Goal: Navigation & Orientation: Find specific page/section

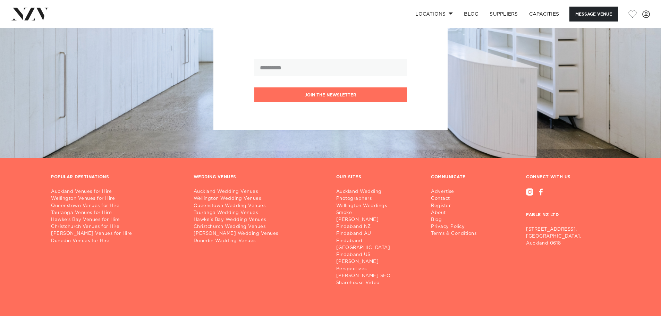
scroll to position [1007, 0]
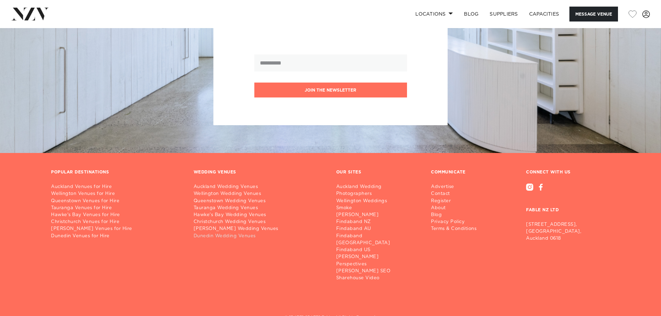
click at [231, 237] on link "Dunedin Wedding Venues" at bounding box center [260, 236] width 132 height 7
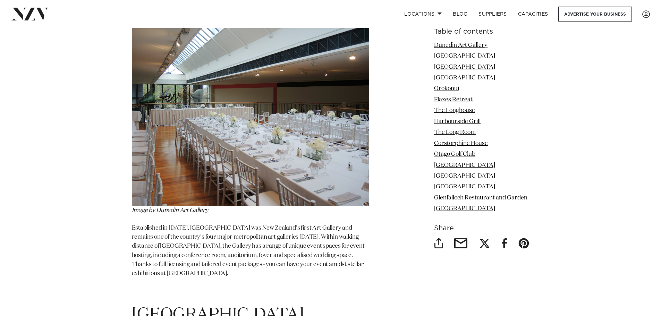
scroll to position [486, 0]
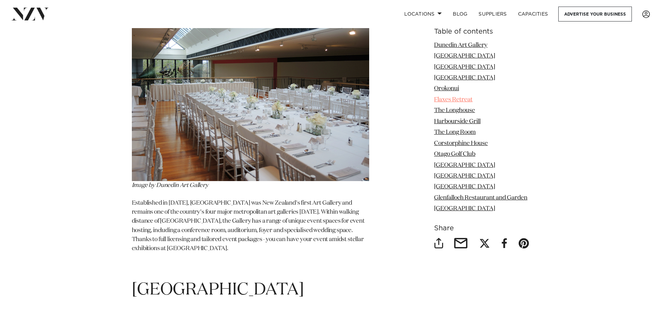
click at [444, 100] on link "Flaxes Retreat" at bounding box center [453, 100] width 39 height 6
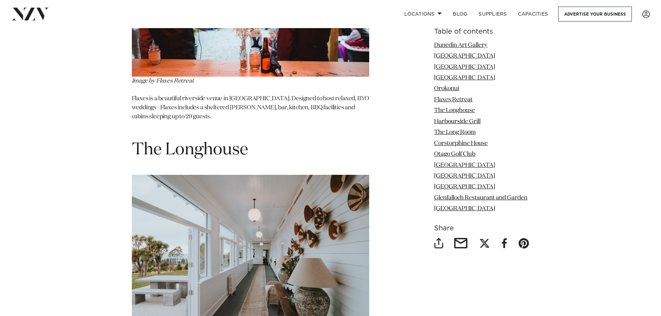
scroll to position [1987, 0]
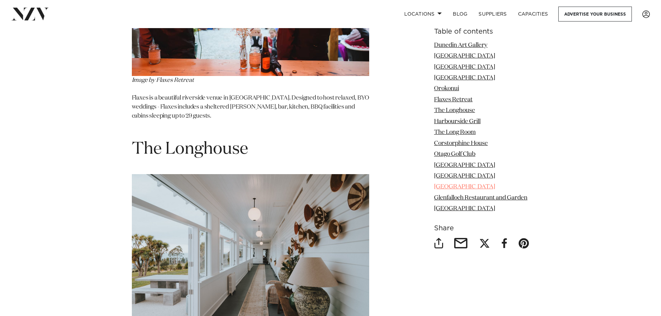
click at [487, 186] on link "[GEOGRAPHIC_DATA]" at bounding box center [464, 187] width 61 height 6
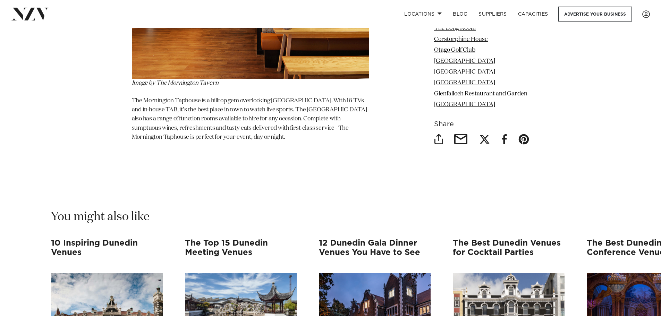
scroll to position [4811, 0]
